Goal: Task Accomplishment & Management: Manage account settings

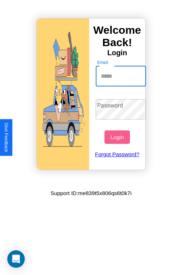
click at [122, 76] on input "Email" at bounding box center [121, 76] width 51 height 20
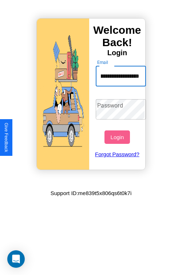
scroll to position [0, 48]
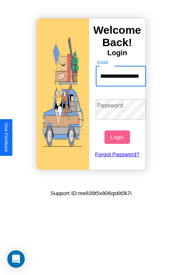
type input "**********"
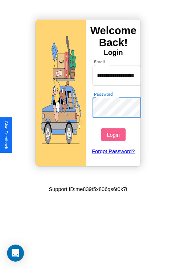
scroll to position [0, 0]
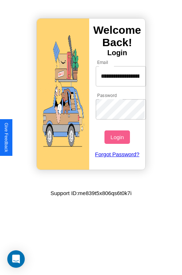
click at [118, 137] on button "Login" at bounding box center [116, 137] width 25 height 13
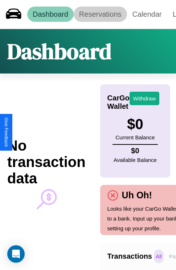
click at [100, 14] on link "Reservations" at bounding box center [100, 14] width 53 height 15
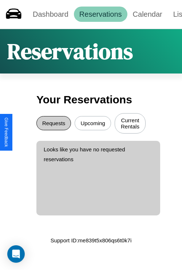
click at [53, 124] on button "Requests" at bounding box center [53, 123] width 35 height 14
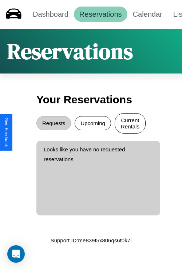
click at [130, 124] on button "Current Rentals" at bounding box center [130, 123] width 31 height 20
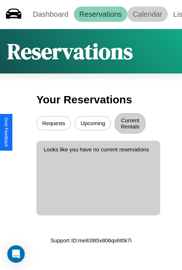
click at [147, 14] on link "Calendar" at bounding box center [147, 14] width 40 height 15
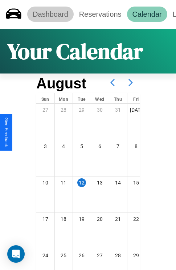
click at [50, 14] on link "Dashboard" at bounding box center [50, 14] width 47 height 15
